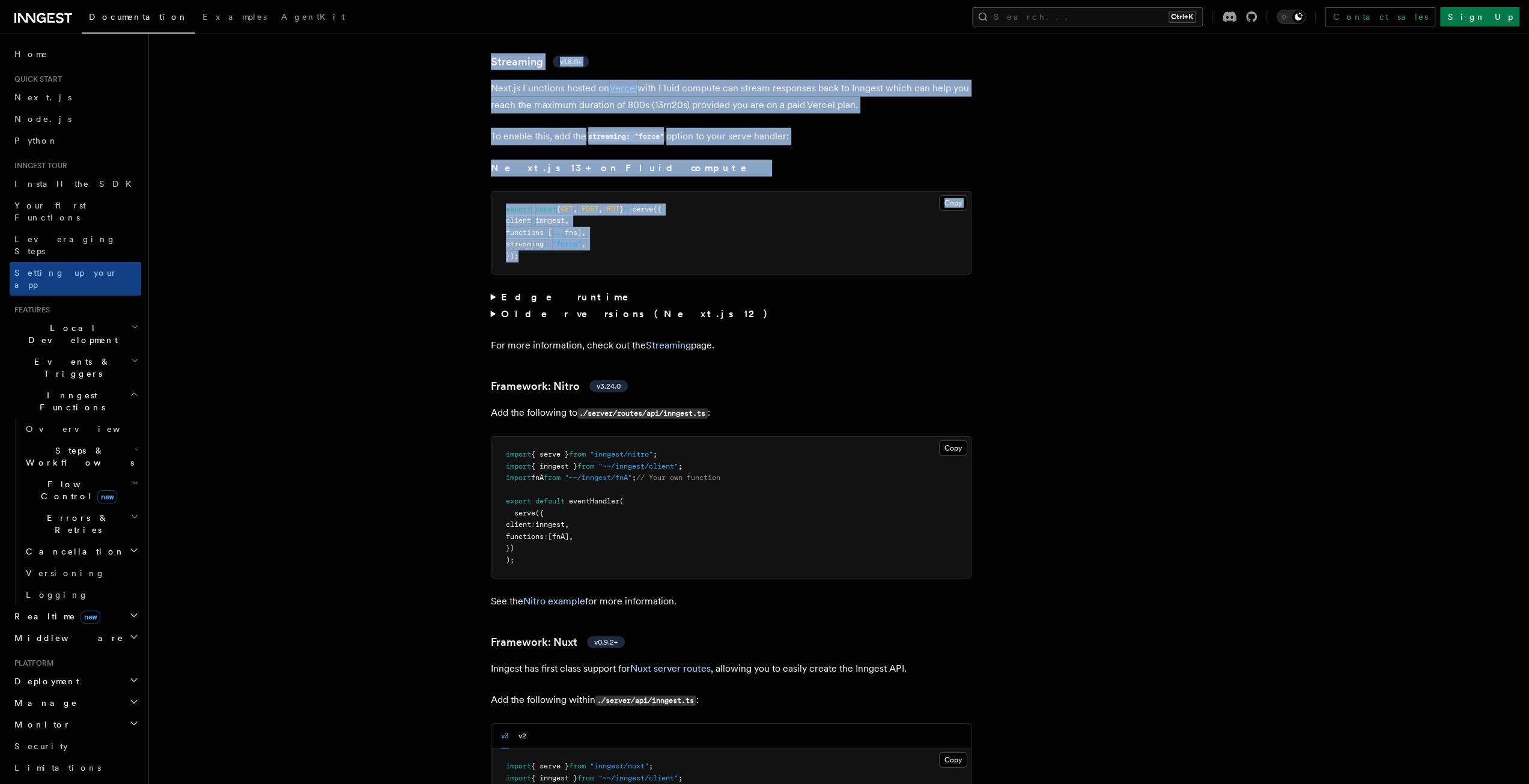
scroll to position [7647, 0]
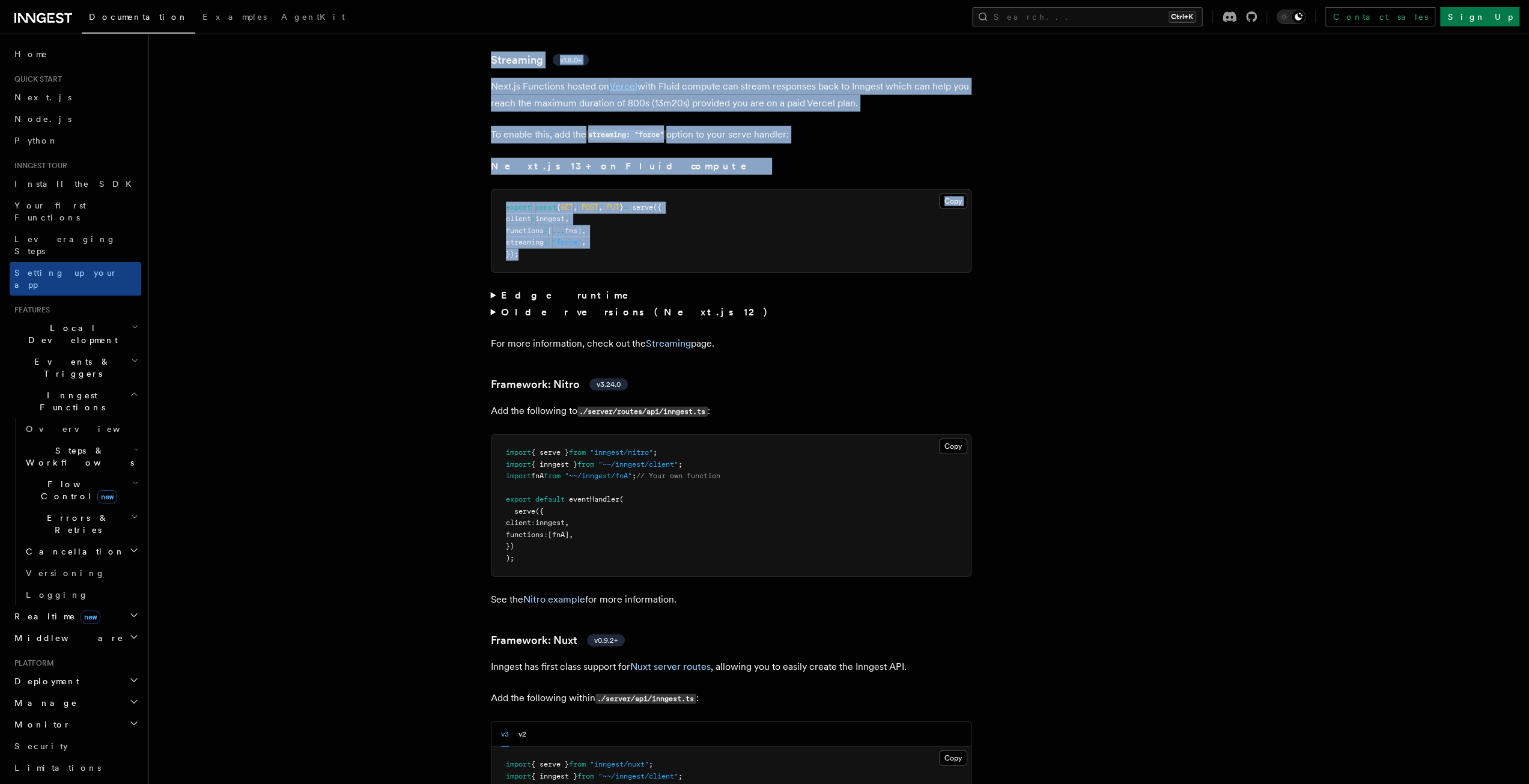
drag, startPoint x: 486, startPoint y: 60, endPoint x: 1007, endPoint y: 231, distance: 548.3
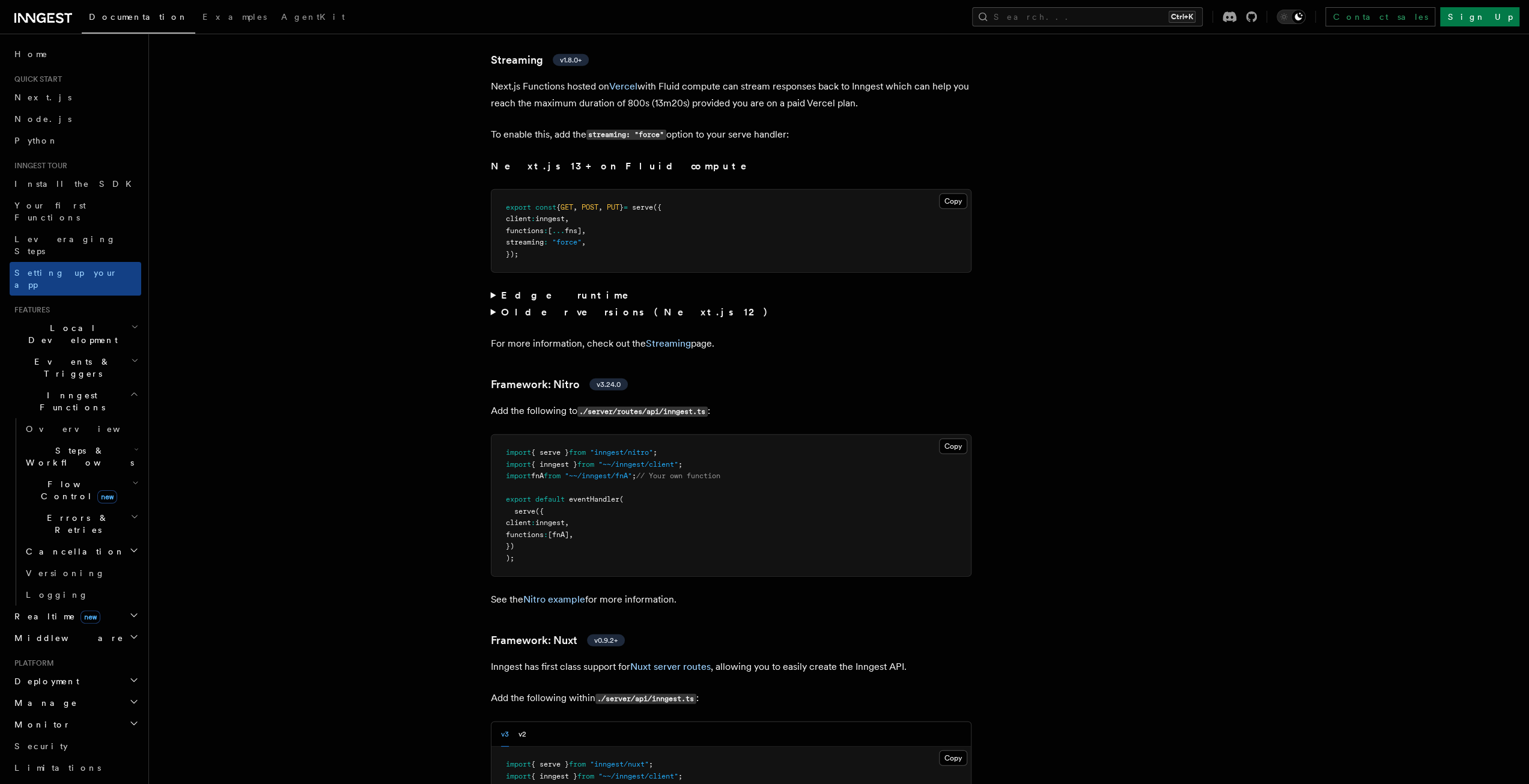
click at [514, 289] on strong "Edge runtime" at bounding box center [572, 295] width 144 height 12
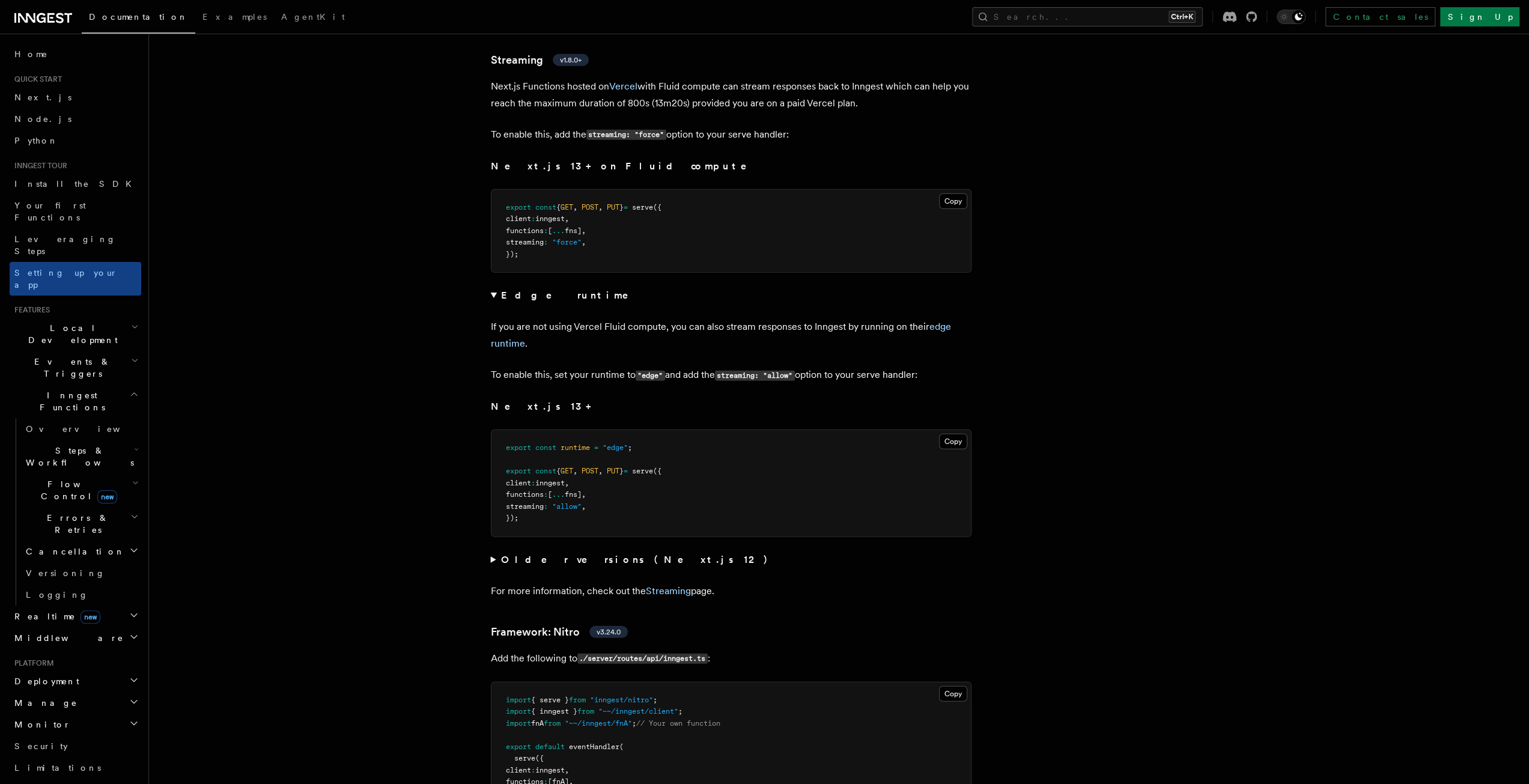
click at [509, 289] on strong "Edge runtime" at bounding box center [572, 295] width 144 height 12
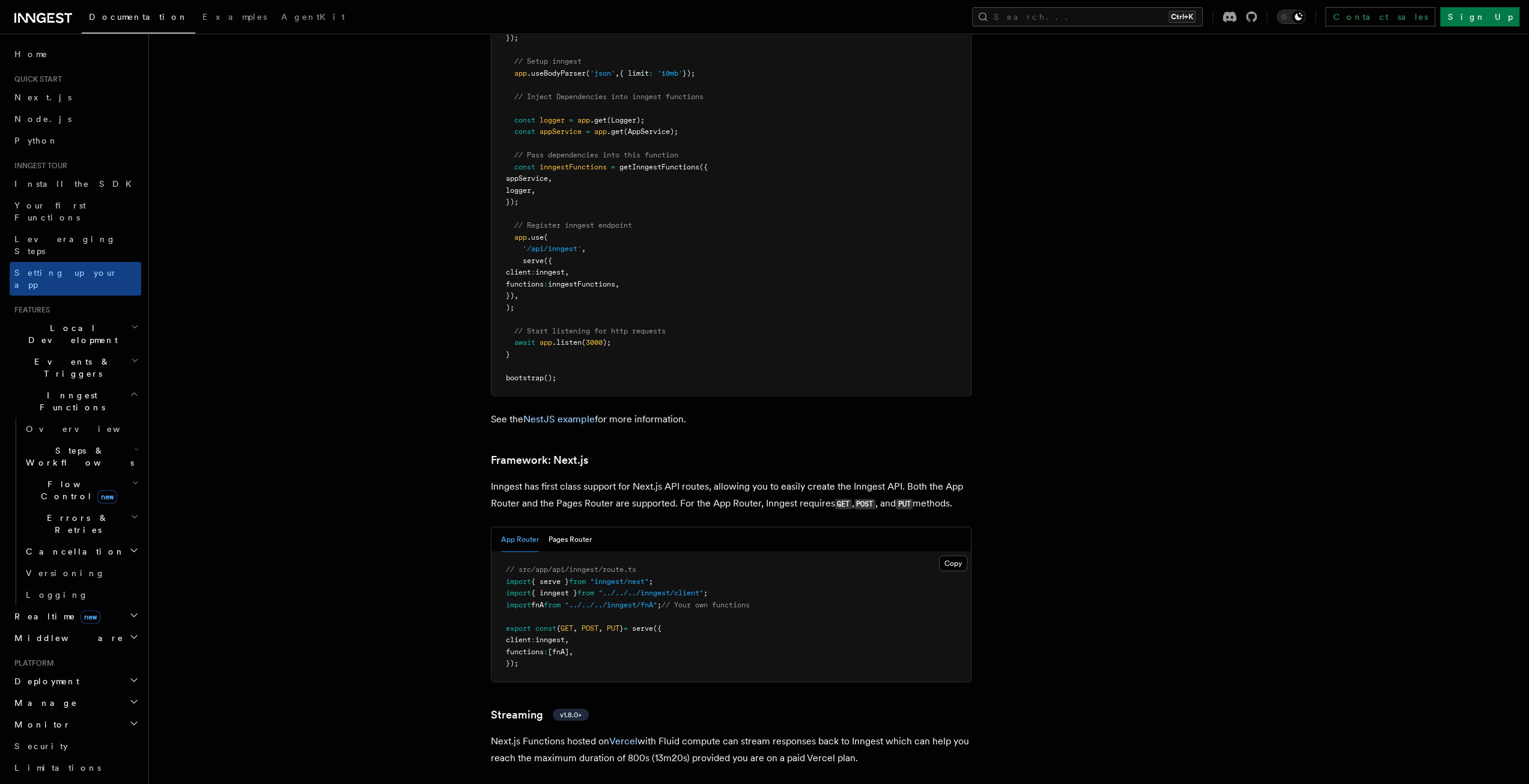
scroll to position [7166, 0]
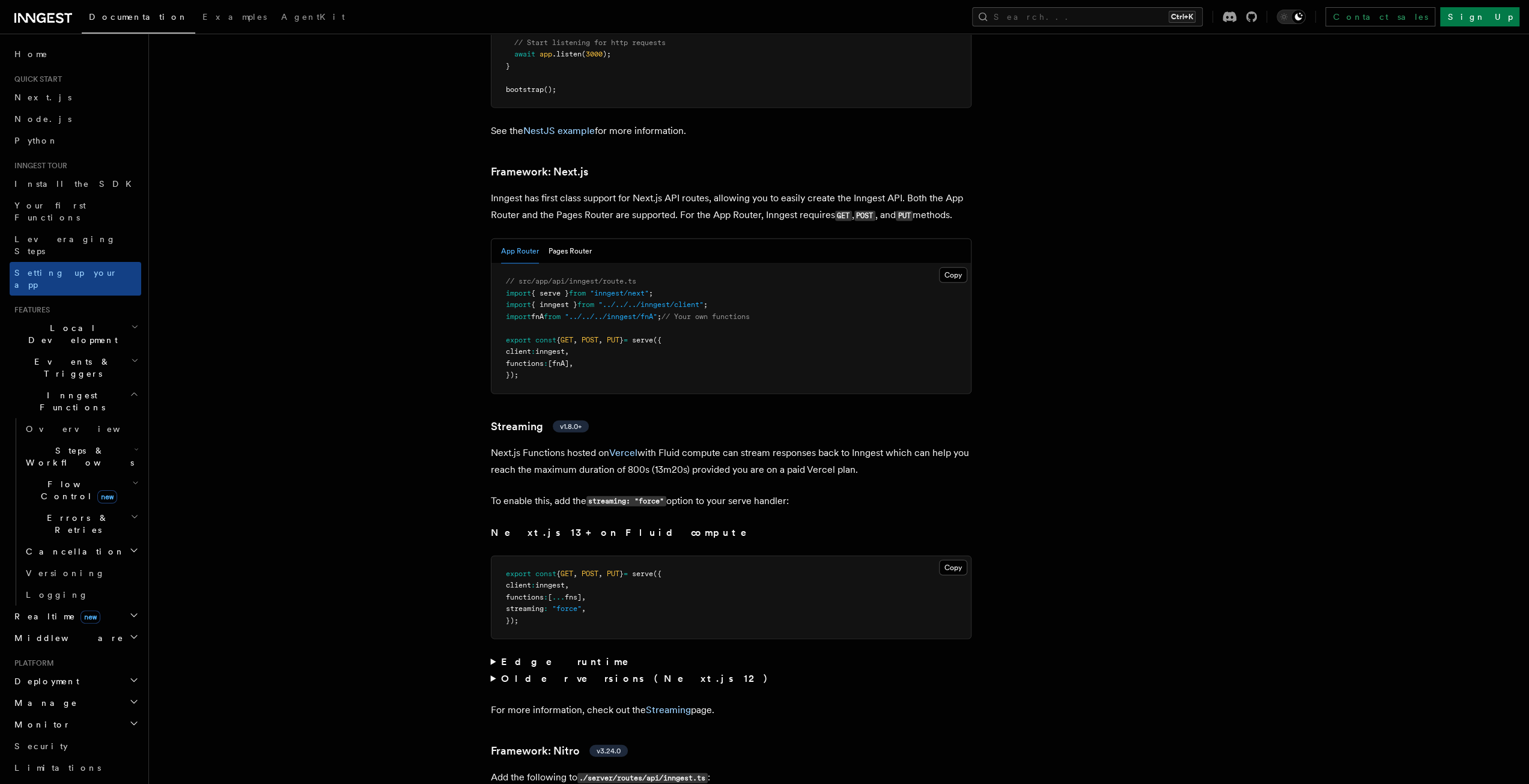
scroll to position [7286, 0]
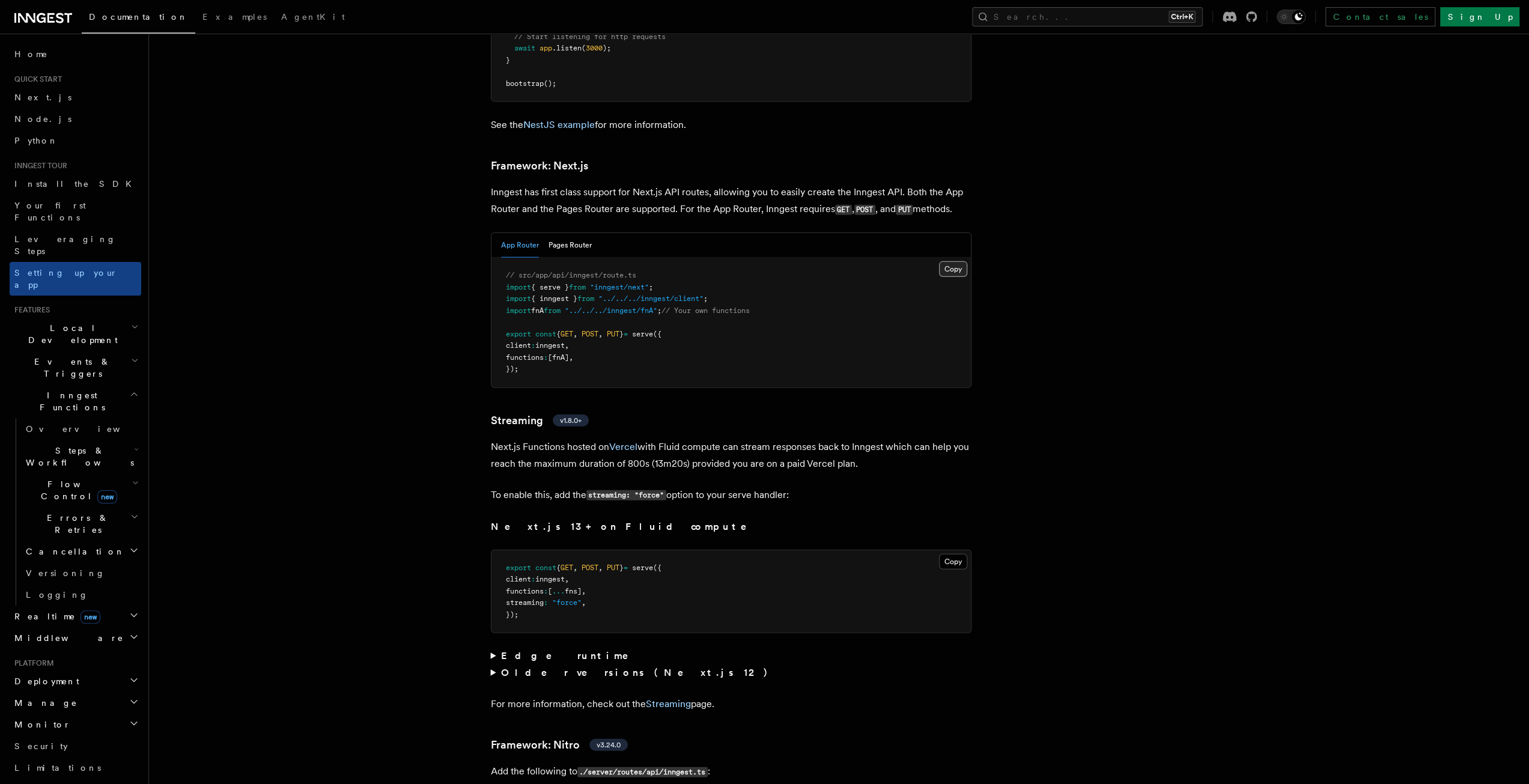
click at [941, 261] on button "Copy Copied" at bounding box center [953, 269] width 28 height 15
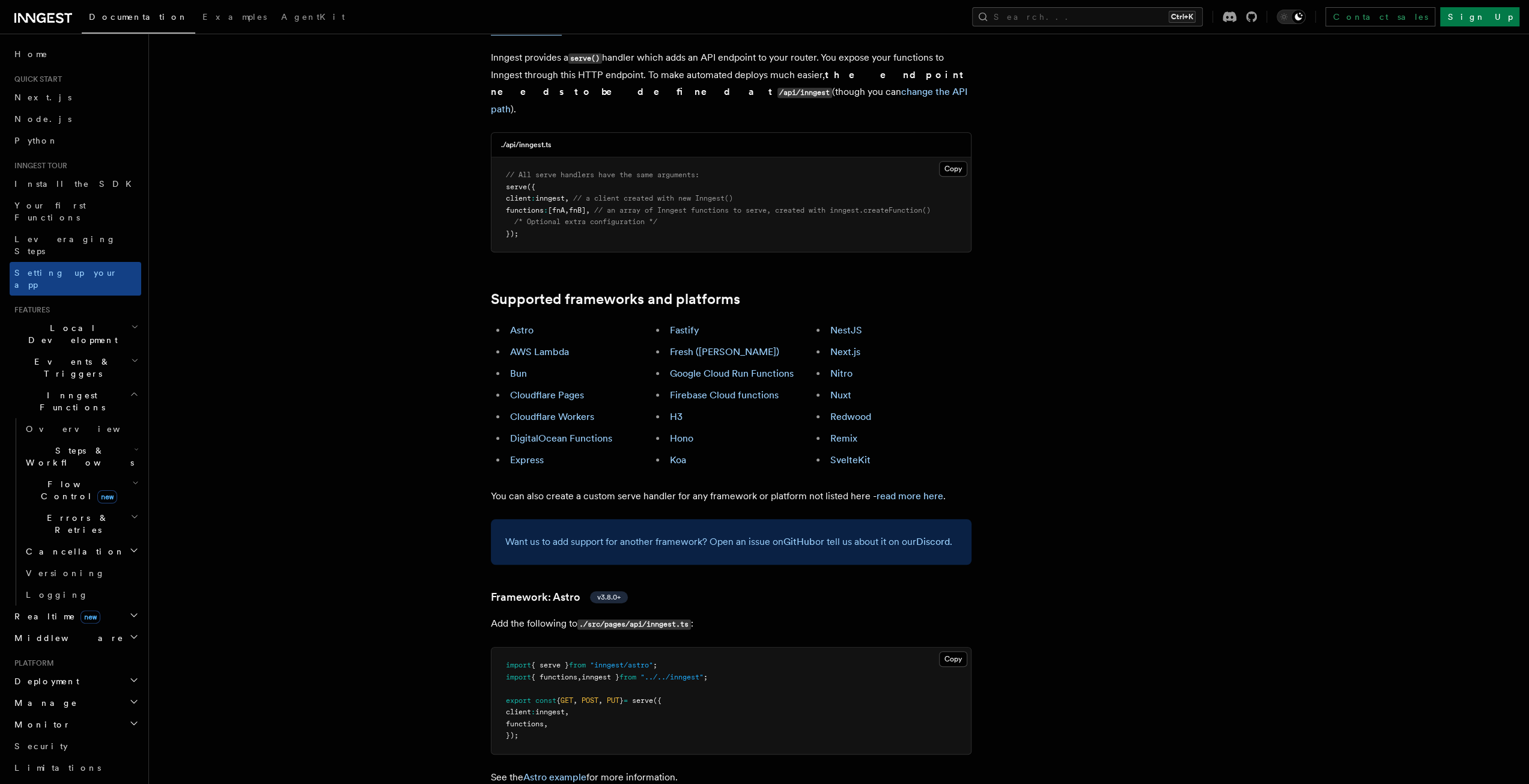
scroll to position [481, 0]
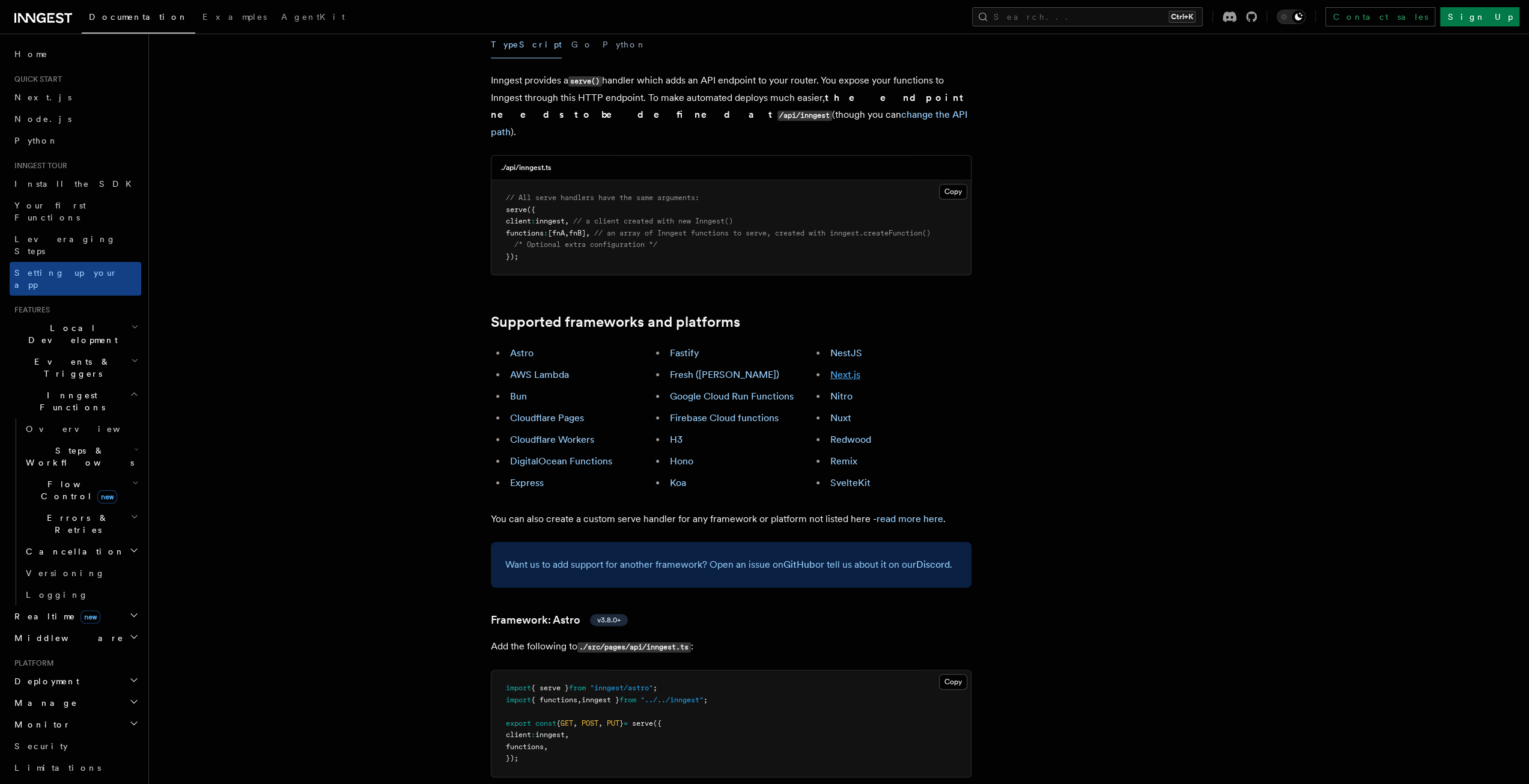
click at [841, 369] on link "Next.js" at bounding box center [845, 375] width 30 height 12
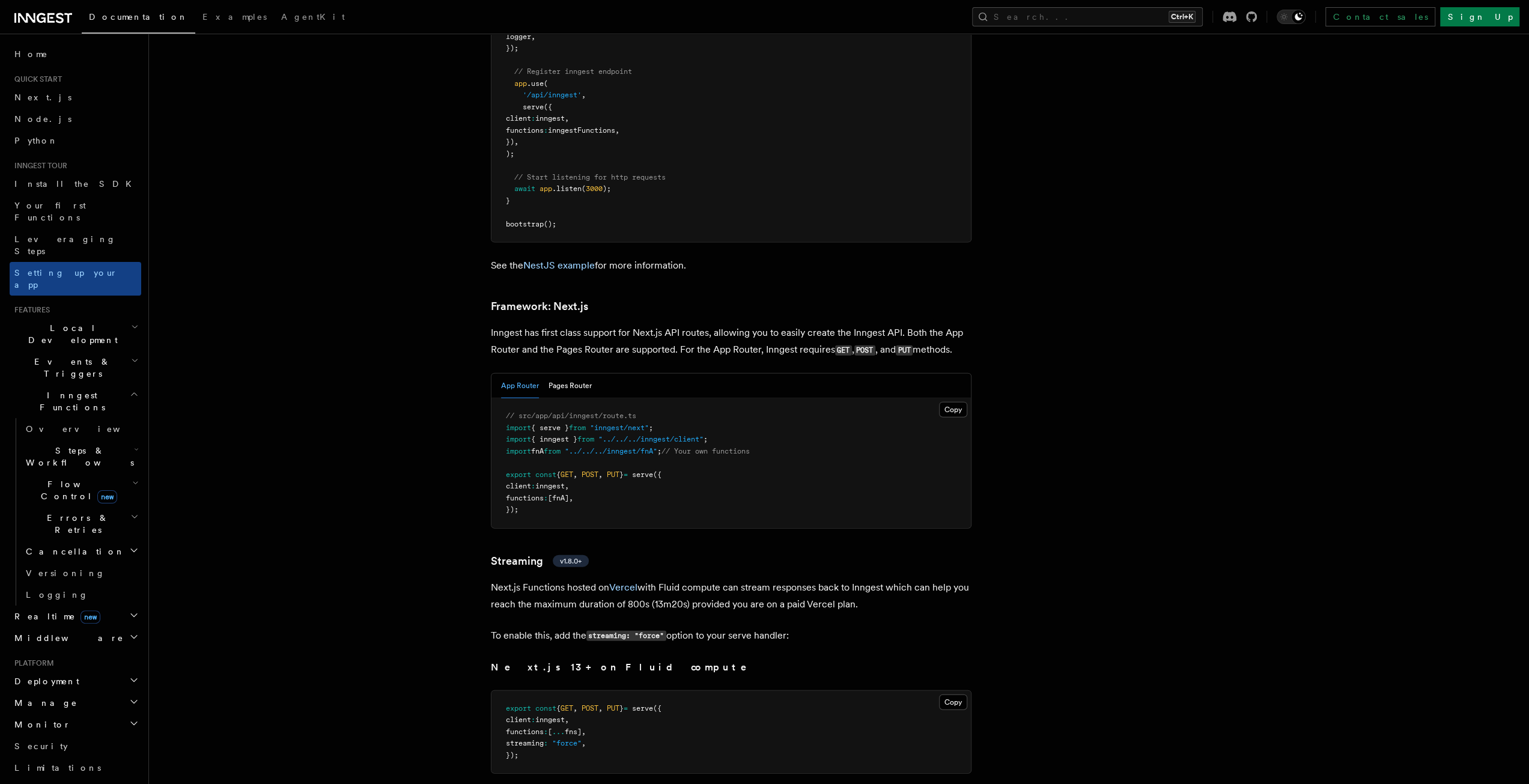
scroll to position [7347, 0]
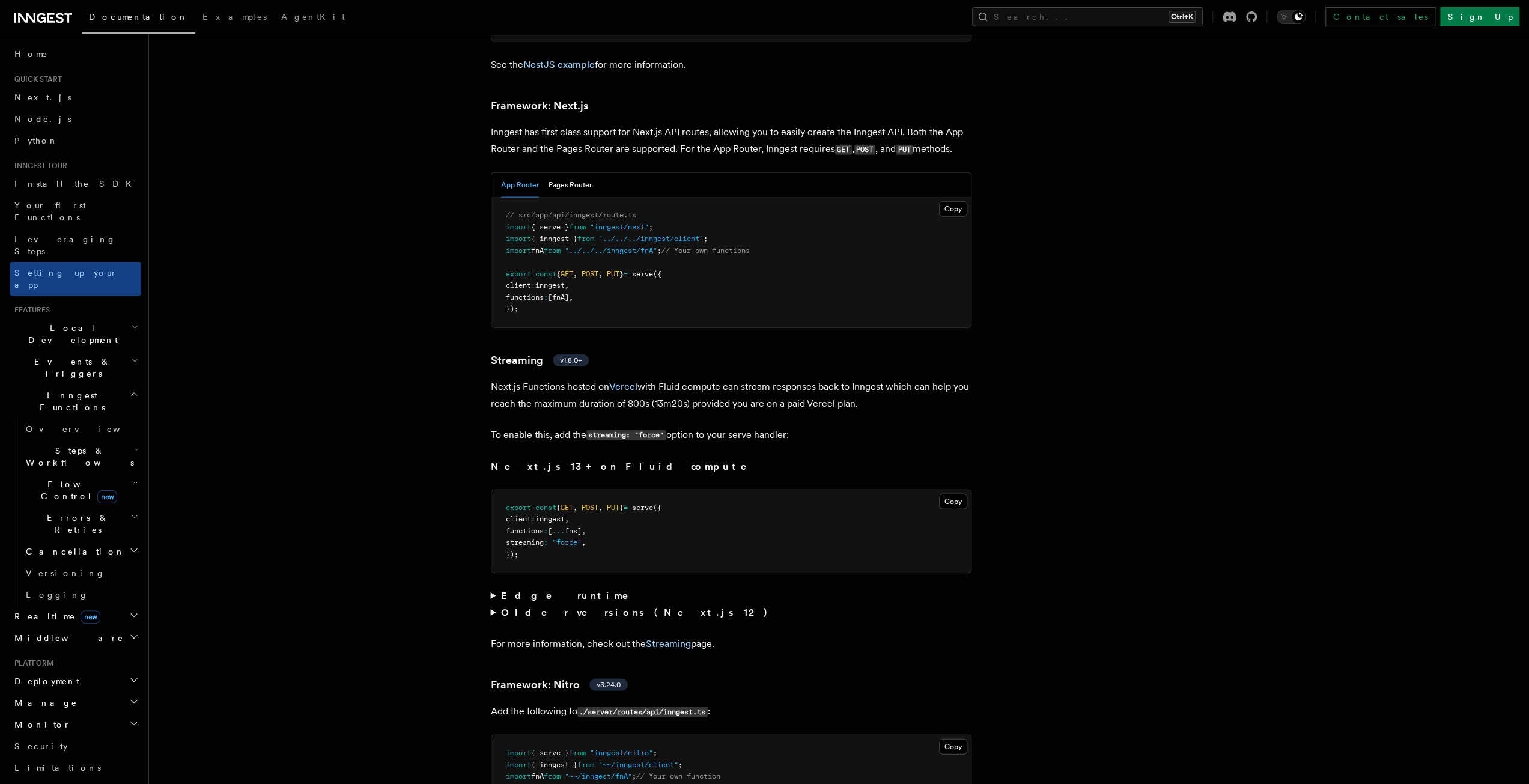
click at [703, 234] on span ""../../../inngest/client"" at bounding box center [651, 238] width 105 height 8
copy span "client"
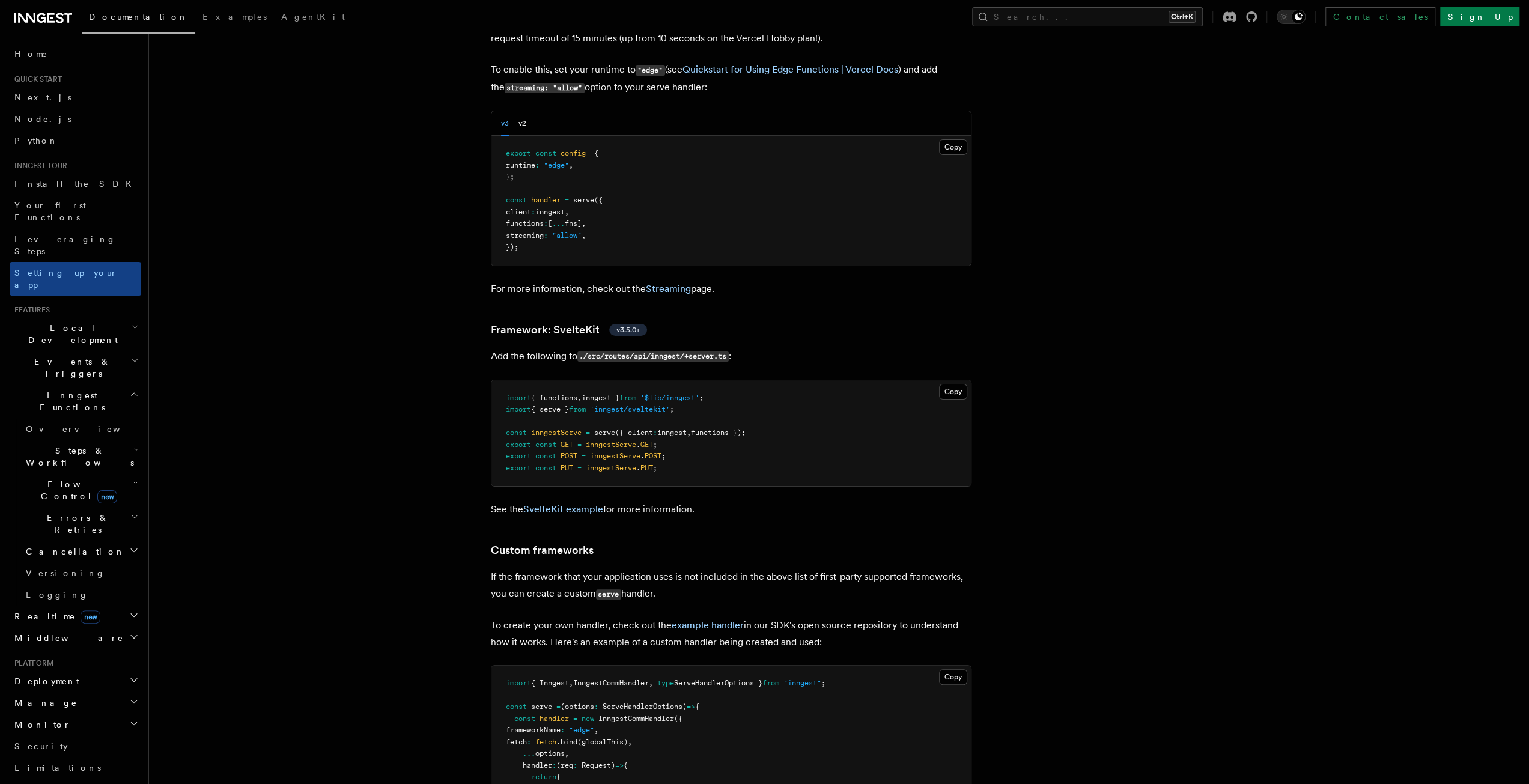
scroll to position [9876, 0]
